Goal: Information Seeking & Learning: Find specific fact

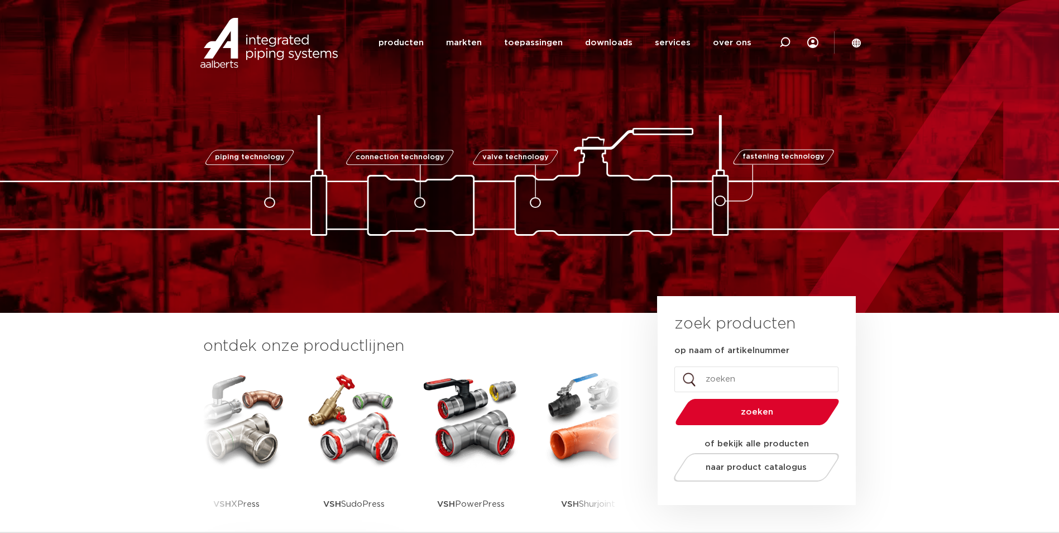
click at [861, 43] on icon at bounding box center [856, 42] width 9 height 9
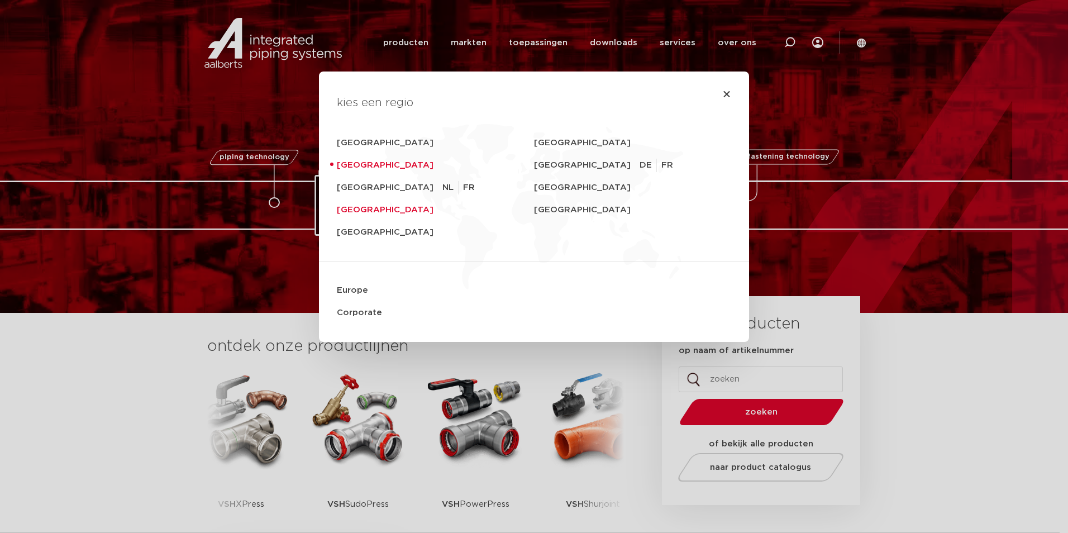
click at [368, 207] on link "United Kingdom" at bounding box center [435, 210] width 197 height 22
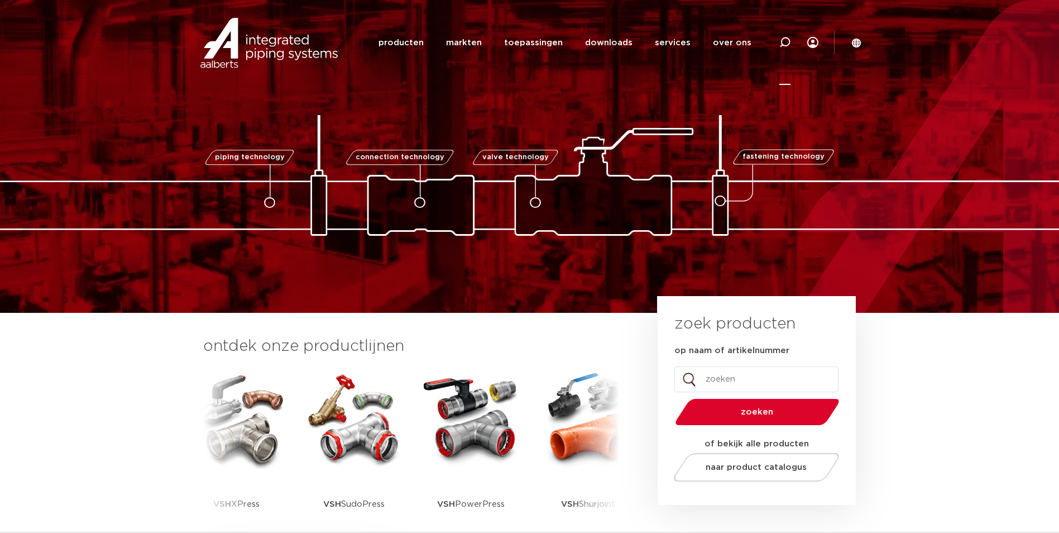
click at [785, 42] on icon at bounding box center [785, 42] width 11 height 11
type input "7087"
click button "Zoeken" at bounding box center [0, 0] width 0 height 0
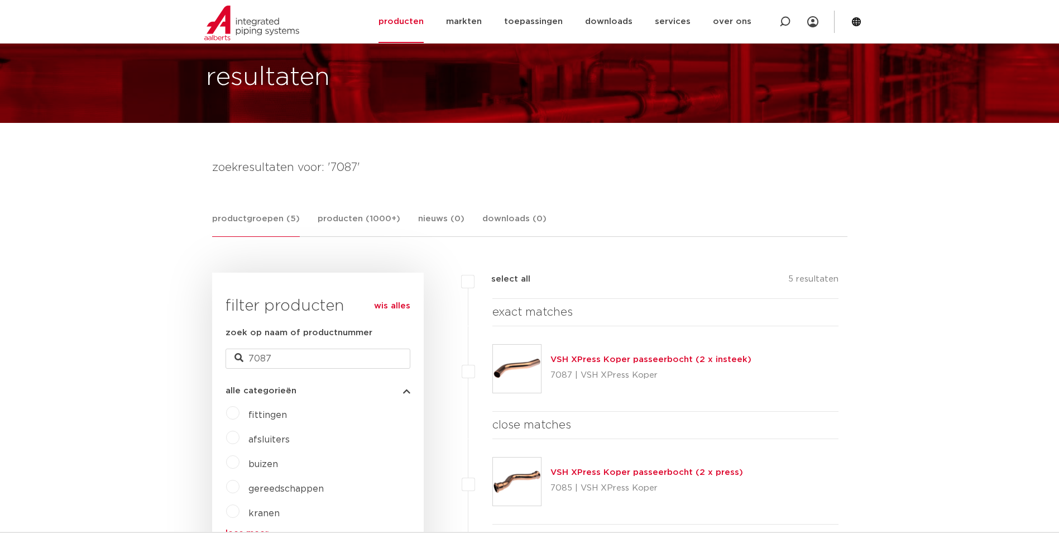
scroll to position [112, 0]
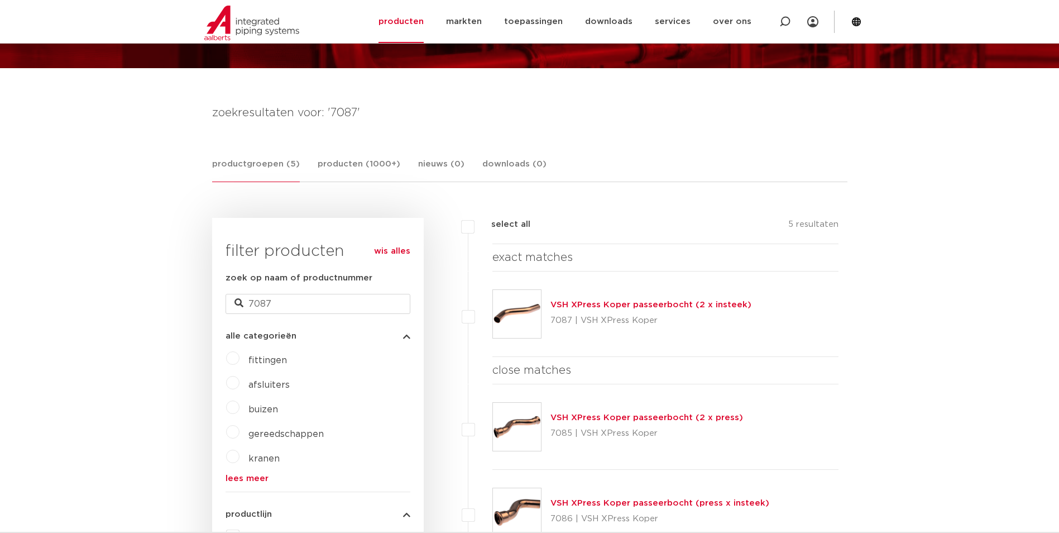
click at [614, 305] on link "VSH XPress Koper passeerbocht (2 x insteek)" at bounding box center [651, 304] width 201 height 8
